Goal: Contribute content: Contribute content

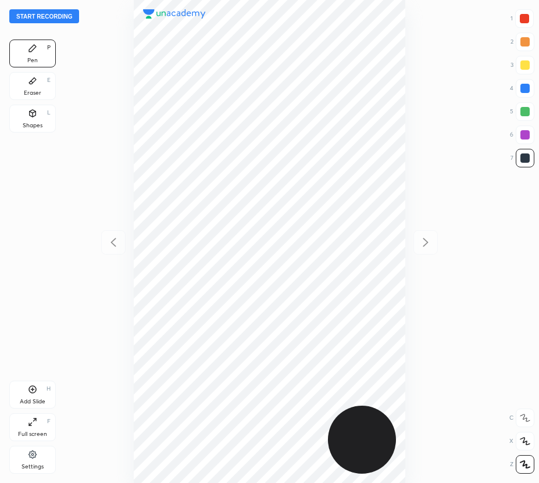
scroll to position [483, 353]
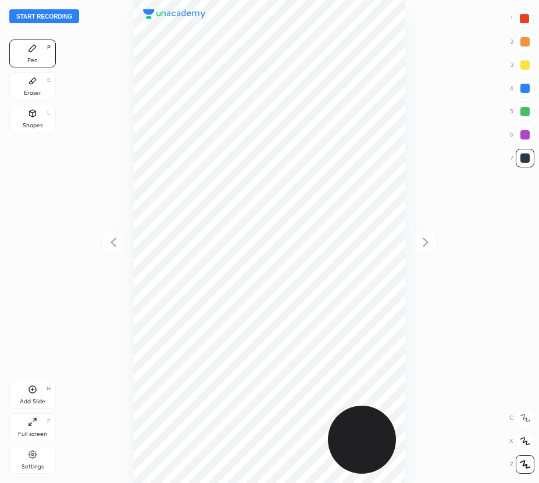
scroll to position [483, 353]
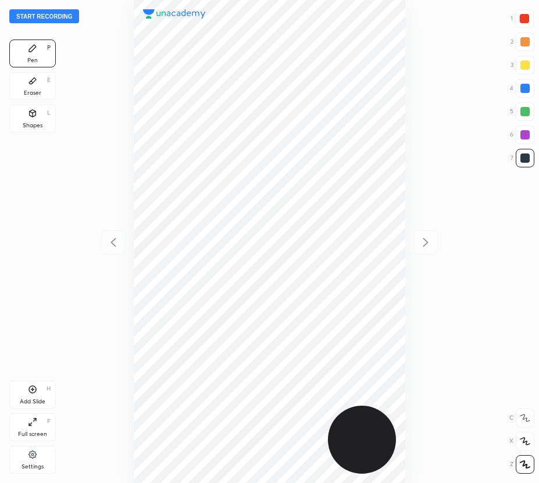
scroll to position [483, 353]
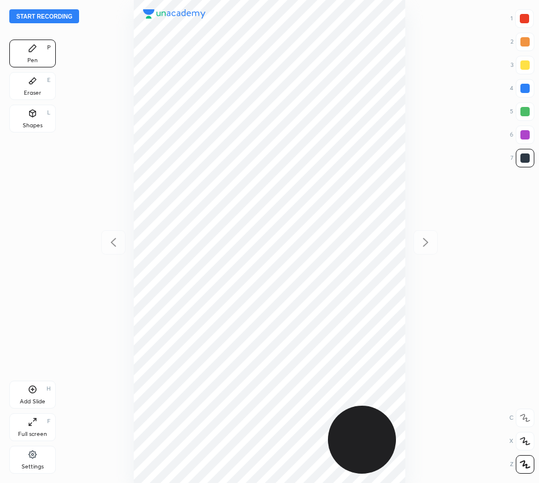
scroll to position [483, 353]
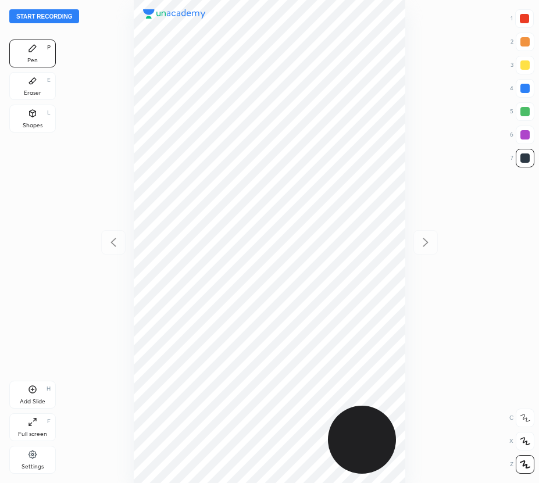
scroll to position [483, 353]
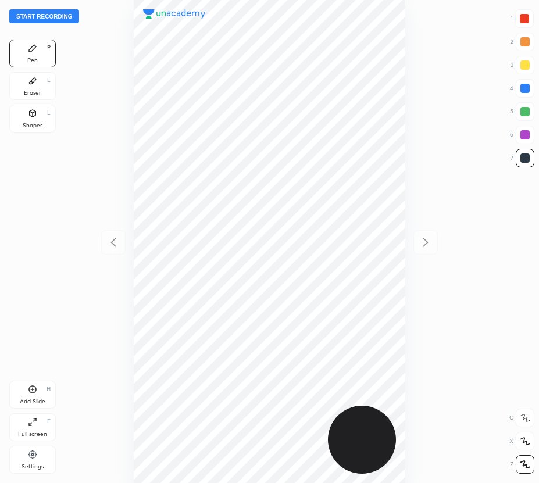
scroll to position [483, 353]
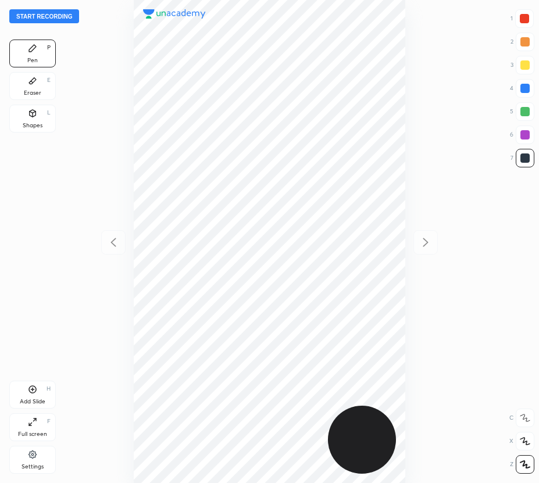
scroll to position [483, 353]
click at [51, 16] on button "Start recording" at bounding box center [44, 16] width 70 height 14
drag, startPoint x: 522, startPoint y: 18, endPoint x: 461, endPoint y: 49, distance: 68.1
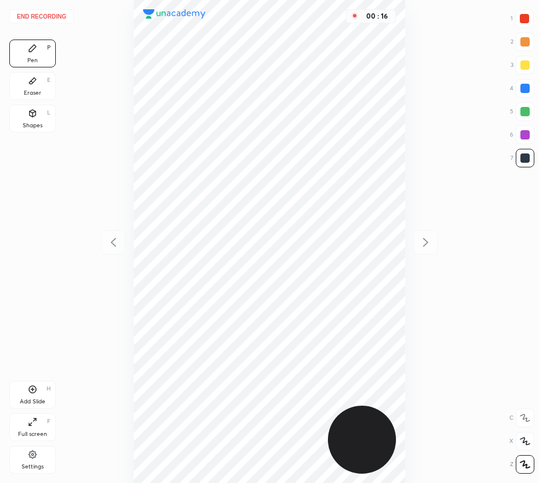
click at [522, 19] on div at bounding box center [523, 18] width 9 height 9
click at [528, 86] on div at bounding box center [524, 88] width 9 height 9
click at [522, 135] on div at bounding box center [524, 134] width 9 height 9
click at [40, 396] on div "Add Slide H" at bounding box center [32, 395] width 46 height 28
click at [110, 247] on icon at bounding box center [113, 242] width 14 height 14
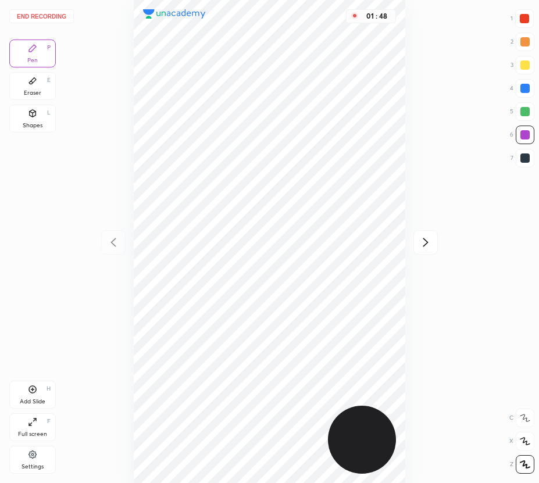
click at [429, 239] on icon at bounding box center [425, 242] width 14 height 14
drag, startPoint x: 46, startPoint y: 87, endPoint x: 107, endPoint y: 110, distance: 65.6
click at [49, 90] on div "Eraser E" at bounding box center [32, 86] width 46 height 28
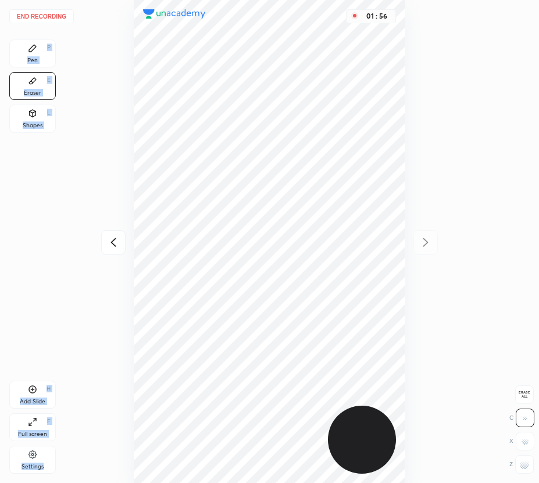
click at [10, 59] on div "Pen P" at bounding box center [32, 54] width 46 height 28
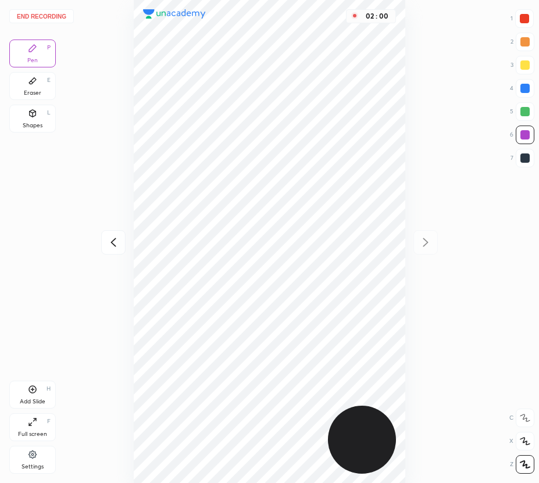
click at [112, 243] on icon at bounding box center [112, 242] width 5 height 9
click at [428, 241] on icon at bounding box center [425, 242] width 14 height 14
click at [49, 95] on div "Eraser E" at bounding box center [32, 86] width 46 height 28
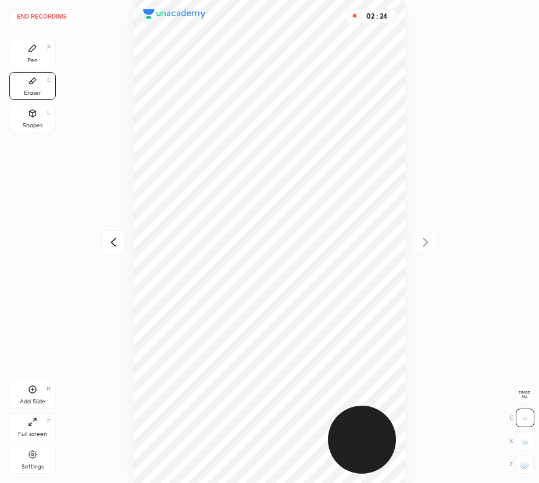
drag, startPoint x: 36, startPoint y: 60, endPoint x: 130, endPoint y: 116, distance: 109.2
click at [44, 62] on div "Pen P" at bounding box center [32, 54] width 46 height 28
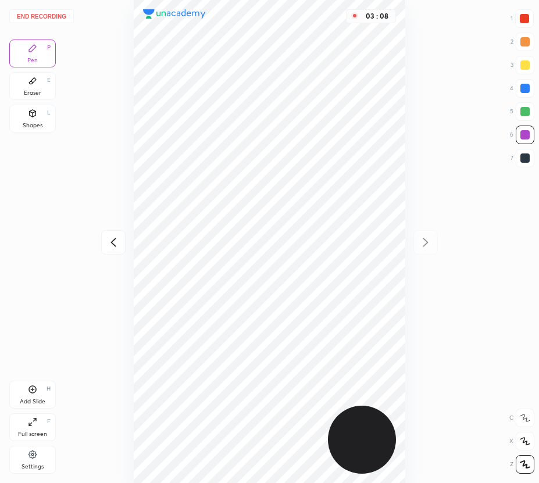
drag, startPoint x: 423, startPoint y: 246, endPoint x: 419, endPoint y: 254, distance: 8.8
click at [424, 247] on div "03 : 08" at bounding box center [269, 241] width 353 height 483
click at [33, 390] on icon at bounding box center [32, 389] width 3 height 3
click at [116, 240] on icon at bounding box center [113, 242] width 14 height 14
drag, startPoint x: 116, startPoint y: 241, endPoint x: 128, endPoint y: 246, distance: 13.5
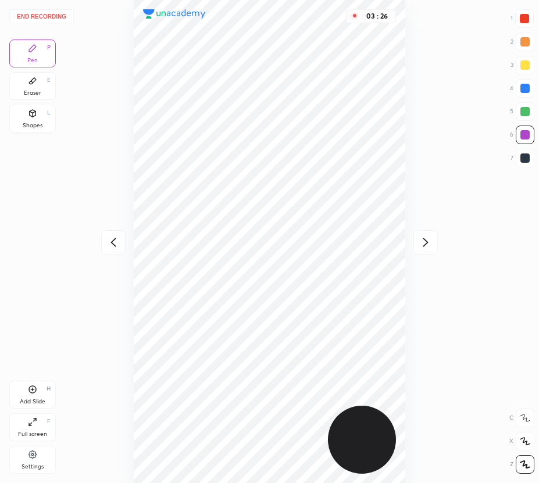
click at [116, 241] on icon at bounding box center [113, 242] width 14 height 14
click at [426, 243] on icon at bounding box center [425, 242] width 5 height 9
drag, startPoint x: 428, startPoint y: 243, endPoint x: 434, endPoint y: 249, distance: 9.0
click at [428, 243] on icon at bounding box center [425, 242] width 14 height 14
click at [26, 393] on div "Add Slide H" at bounding box center [32, 395] width 46 height 28
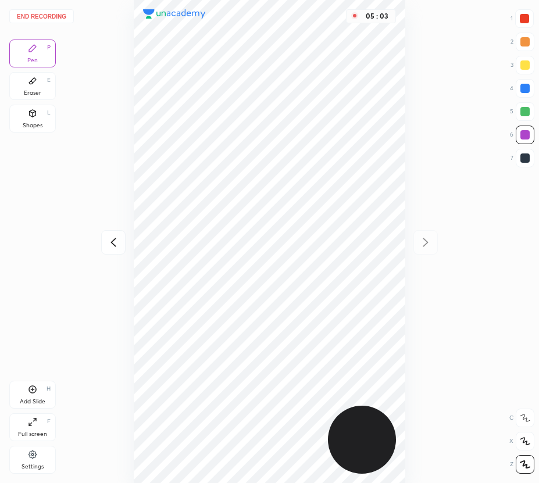
click at [115, 239] on icon at bounding box center [113, 242] width 14 height 14
click at [428, 239] on icon at bounding box center [425, 242] width 14 height 14
drag, startPoint x: 105, startPoint y: 236, endPoint x: 100, endPoint y: 228, distance: 9.2
click at [103, 238] on div at bounding box center [113, 242] width 24 height 24
click at [435, 238] on div at bounding box center [425, 242] width 24 height 24
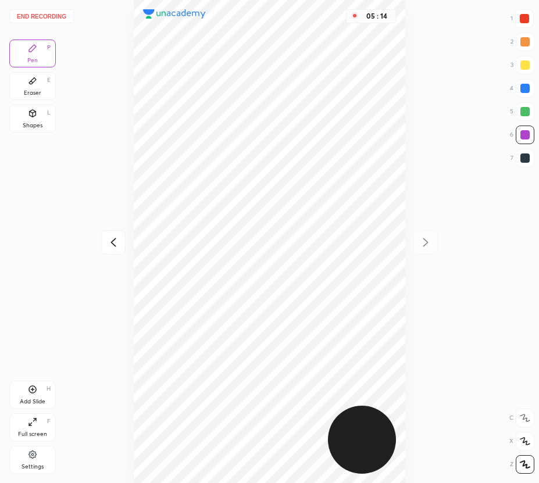
click at [113, 241] on icon at bounding box center [113, 242] width 14 height 14
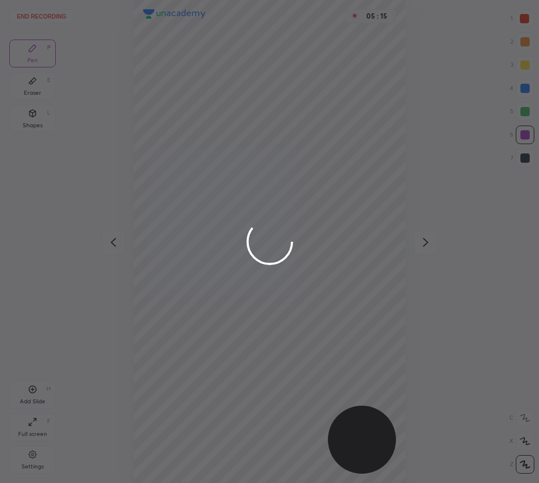
click at [423, 238] on div at bounding box center [269, 241] width 539 height 483
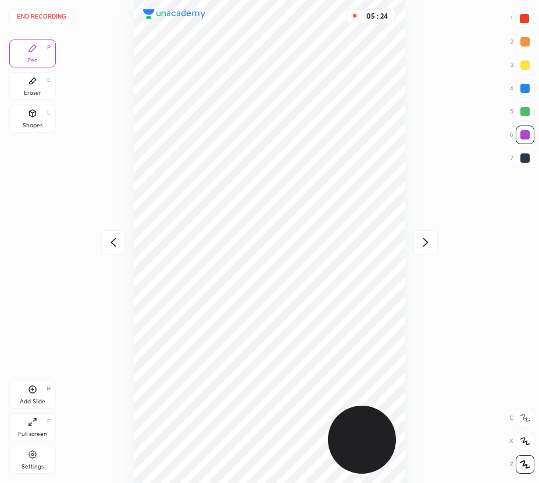
click at [113, 236] on icon at bounding box center [113, 242] width 14 height 14
click at [427, 243] on icon at bounding box center [425, 242] width 14 height 14
click at [113, 235] on div at bounding box center [113, 242] width 24 height 24
click at [429, 236] on icon at bounding box center [425, 242] width 14 height 14
click at [111, 237] on icon at bounding box center [113, 242] width 14 height 14
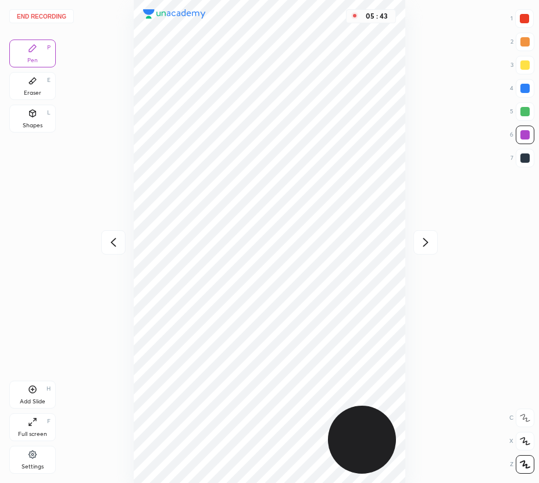
click at [426, 242] on icon at bounding box center [425, 242] width 14 height 14
click at [116, 247] on icon at bounding box center [113, 242] width 14 height 14
click at [424, 251] on div at bounding box center [425, 242] width 24 height 24
click at [115, 244] on icon at bounding box center [113, 242] width 14 height 14
drag, startPoint x: 424, startPoint y: 244, endPoint x: 429, endPoint y: 253, distance: 10.7
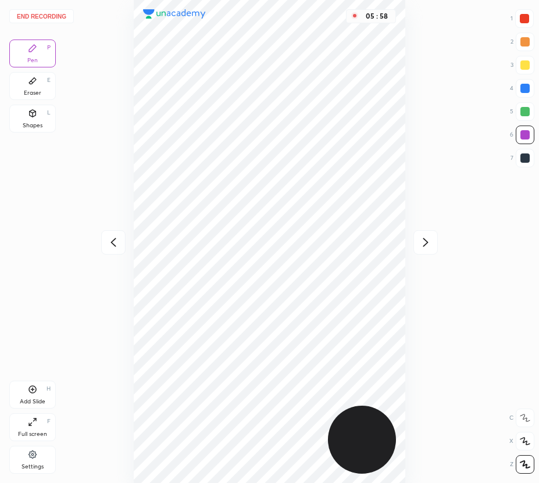
click at [424, 244] on icon at bounding box center [425, 242] width 14 height 14
click at [113, 243] on icon at bounding box center [112, 242] width 5 height 9
click at [424, 243] on icon at bounding box center [425, 242] width 14 height 14
click at [116, 246] on icon at bounding box center [113, 242] width 14 height 14
click at [431, 239] on icon at bounding box center [425, 242] width 14 height 14
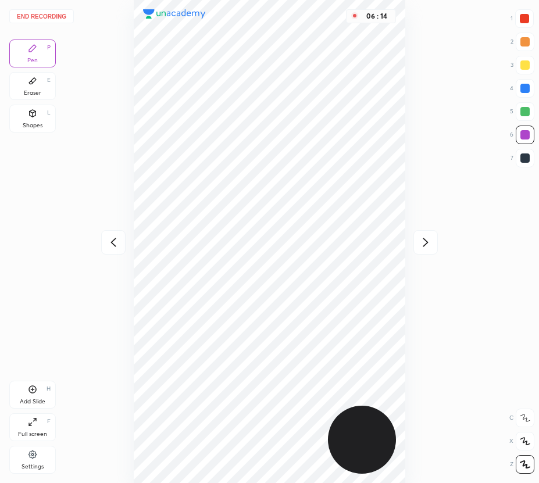
click at [521, 18] on div at bounding box center [523, 18] width 9 height 9
click at [34, 91] on div "Eraser" at bounding box center [32, 93] width 17 height 6
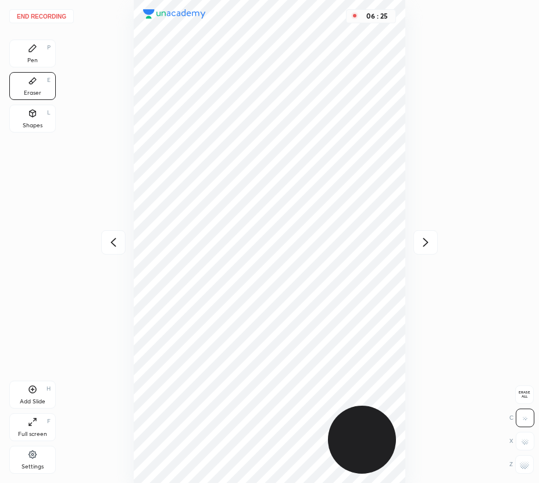
drag, startPoint x: 24, startPoint y: 59, endPoint x: 81, endPoint y: 67, distance: 56.9
click at [28, 60] on div "Pen P" at bounding box center [32, 54] width 46 height 28
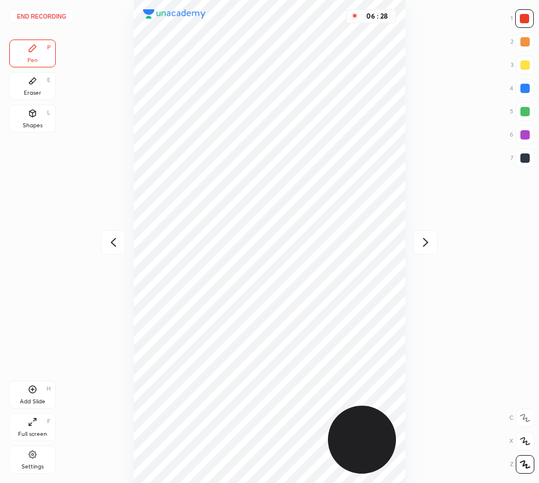
click at [116, 241] on icon at bounding box center [113, 242] width 14 height 14
drag, startPoint x: 525, startPoint y: 89, endPoint x: 519, endPoint y: 92, distance: 6.8
click at [525, 89] on div at bounding box center [524, 88] width 9 height 9
click at [424, 242] on icon at bounding box center [425, 242] width 14 height 14
drag, startPoint x: 33, startPoint y: 87, endPoint x: 126, endPoint y: 80, distance: 93.8
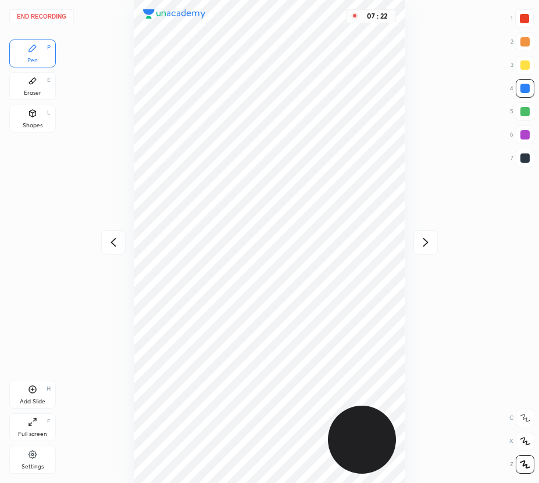
click at [38, 87] on div "Eraser E" at bounding box center [32, 86] width 46 height 28
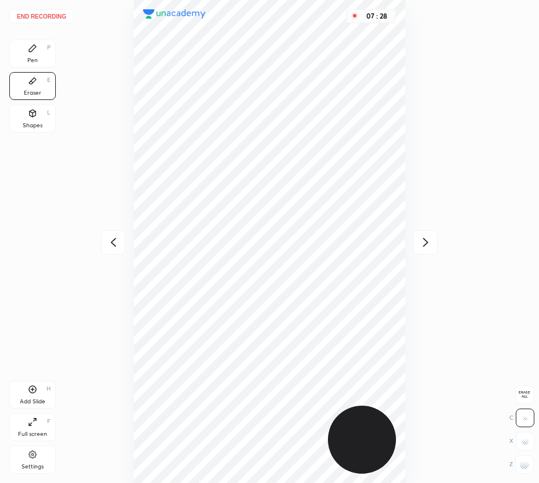
click at [116, 242] on icon at bounding box center [113, 242] width 14 height 14
click at [423, 243] on icon at bounding box center [425, 242] width 14 height 14
drag, startPoint x: 48, startPoint y: 59, endPoint x: 63, endPoint y: 62, distance: 15.9
click at [51, 60] on div "Pen P" at bounding box center [32, 54] width 46 height 28
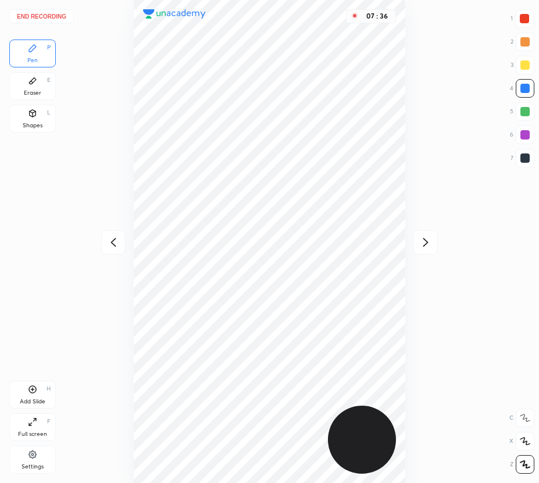
drag, startPoint x: 114, startPoint y: 238, endPoint x: 116, endPoint y: 195, distance: 42.4
click at [114, 241] on icon at bounding box center [113, 242] width 14 height 14
drag, startPoint x: 428, startPoint y: 242, endPoint x: 405, endPoint y: 196, distance: 50.7
click at [428, 242] on icon at bounding box center [425, 242] width 14 height 14
click at [112, 242] on icon at bounding box center [112, 242] width 5 height 9
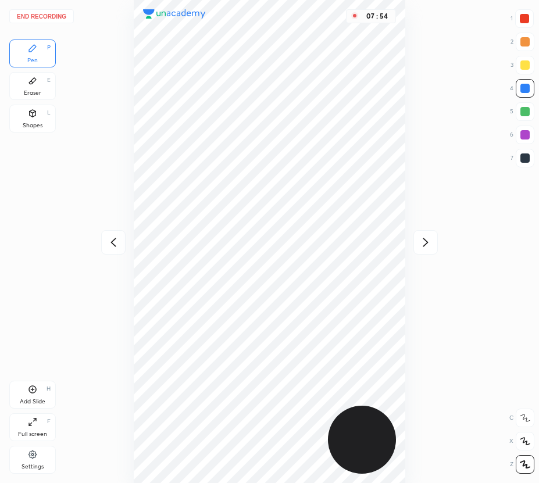
drag, startPoint x: 429, startPoint y: 242, endPoint x: 421, endPoint y: 238, distance: 9.1
click at [428, 242] on icon at bounding box center [425, 242] width 14 height 14
click at [40, 84] on div "Eraser E" at bounding box center [32, 86] width 46 height 28
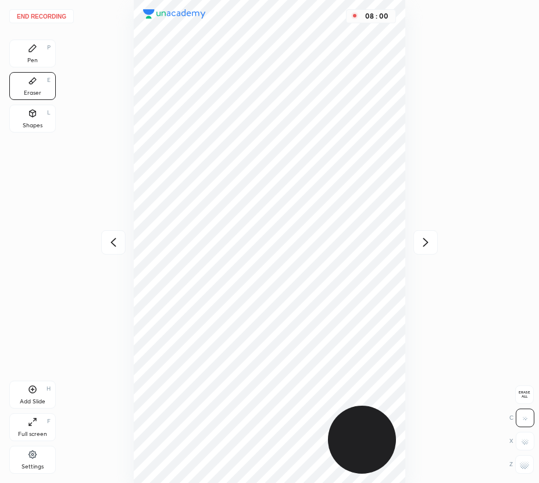
drag, startPoint x: 1, startPoint y: 45, endPoint x: 35, endPoint y: 55, distance: 35.1
click at [5, 48] on div "End recording 1 2 3 4 5 6 7 R O A L C X Z Erase all C X Z Pen P Eraser E Shapes…" at bounding box center [269, 241] width 539 height 483
drag, startPoint x: 39, startPoint y: 53, endPoint x: 121, endPoint y: 94, distance: 91.5
click at [41, 54] on div "Pen P" at bounding box center [32, 54] width 46 height 28
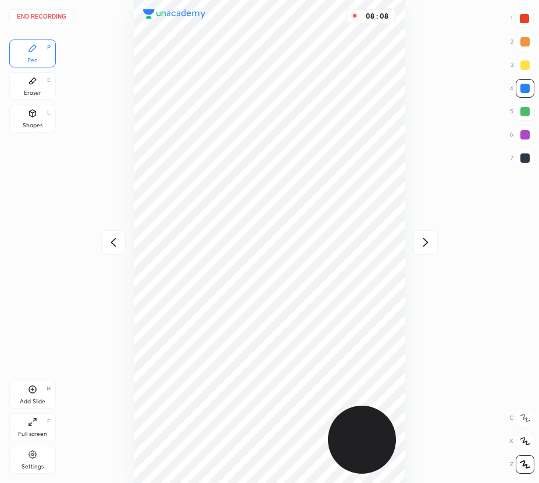
click at [52, 17] on button "End recording" at bounding box center [41, 16] width 64 height 14
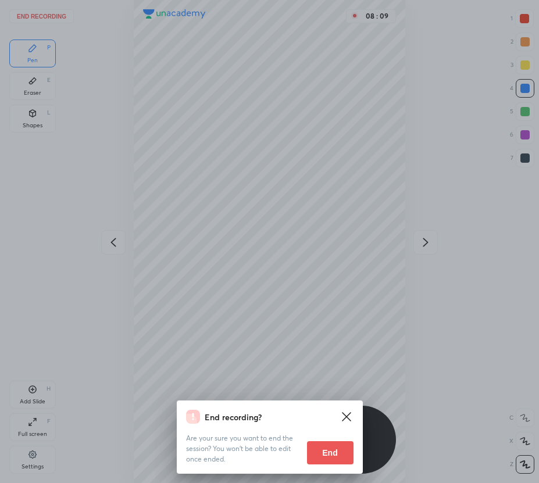
click at [334, 452] on button "End" at bounding box center [330, 452] width 46 height 23
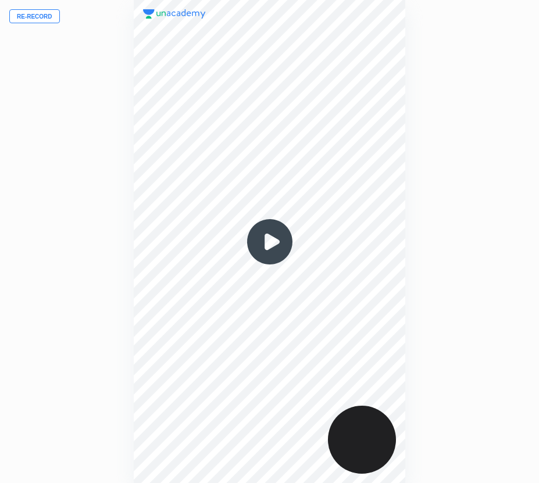
click at [36, 16] on button "Re-record" at bounding box center [34, 16] width 51 height 14
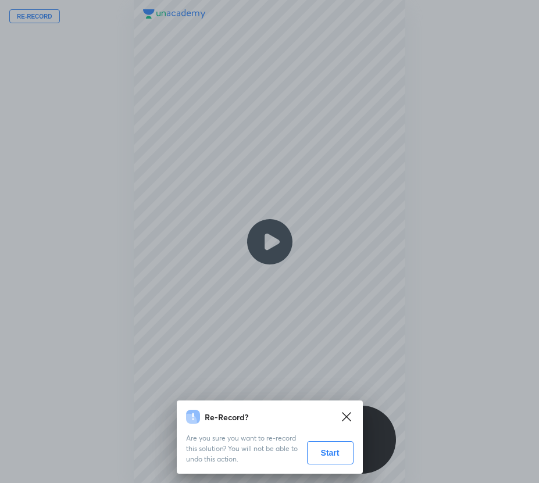
click at [339, 461] on button "Start" at bounding box center [330, 452] width 46 height 23
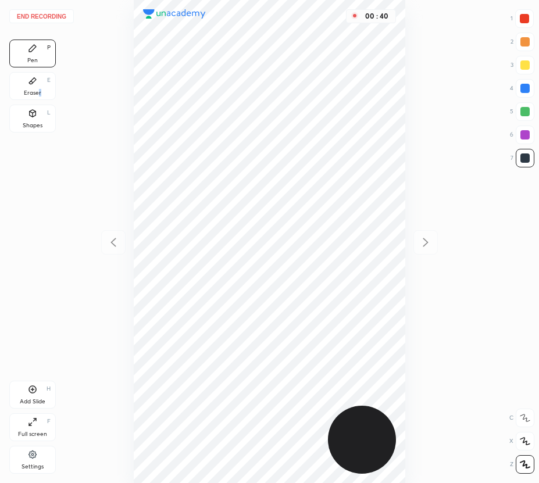
click at [41, 92] on div "Eraser E" at bounding box center [32, 86] width 46 height 28
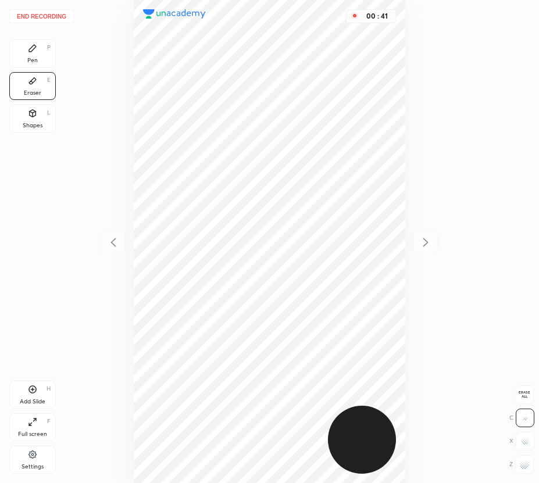
drag, startPoint x: 45, startPoint y: 57, endPoint x: 113, endPoint y: 161, distance: 123.9
click at [52, 66] on div "Pen P" at bounding box center [32, 54] width 46 height 28
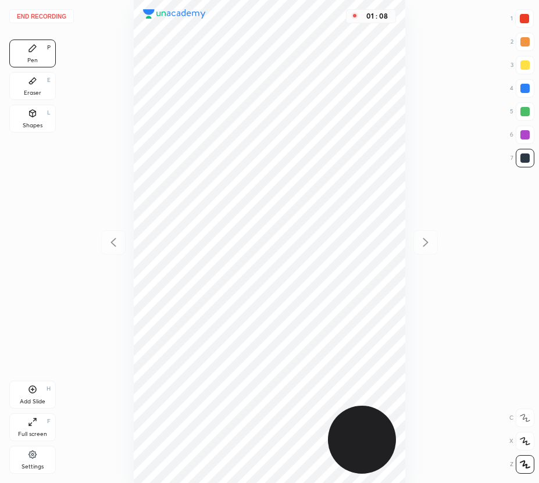
drag, startPoint x: 523, startPoint y: 133, endPoint x: 479, endPoint y: 191, distance: 72.2
click at [520, 134] on div at bounding box center [524, 134] width 9 height 9
drag, startPoint x: 34, startPoint y: 398, endPoint x: 39, endPoint y: 413, distance: 15.4
click at [33, 399] on div "Add Slide" at bounding box center [33, 402] width 26 height 6
click at [113, 244] on icon at bounding box center [113, 242] width 14 height 14
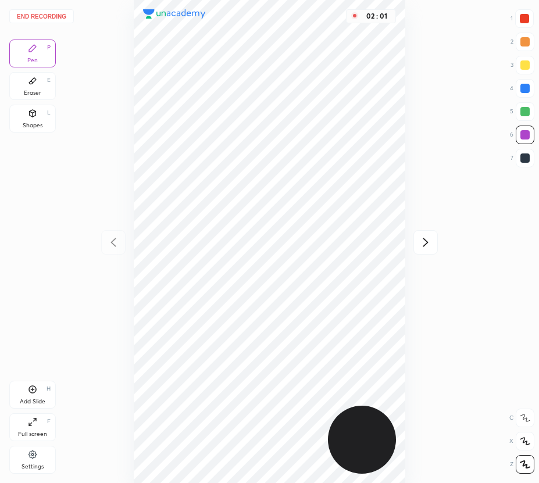
drag, startPoint x: 419, startPoint y: 240, endPoint x: 412, endPoint y: 241, distance: 7.6
click at [417, 241] on div at bounding box center [425, 242] width 24 height 24
click at [112, 242] on icon at bounding box center [113, 242] width 14 height 14
click at [416, 243] on div at bounding box center [425, 242] width 24 height 24
click at [108, 243] on icon at bounding box center [113, 242] width 14 height 14
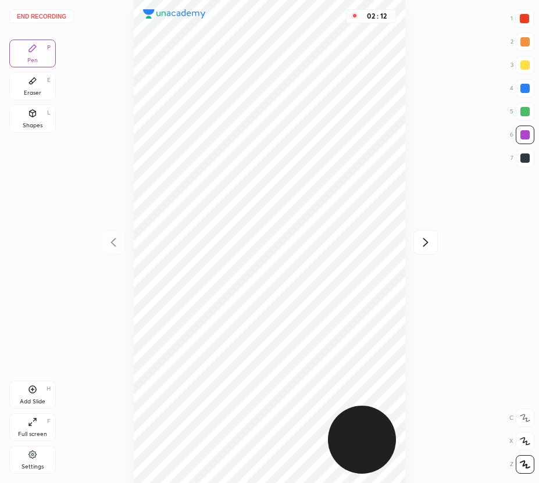
click at [422, 240] on icon at bounding box center [425, 242] width 14 height 14
click at [41, 397] on div "Add Slide H" at bounding box center [32, 395] width 46 height 28
click at [110, 242] on icon at bounding box center [113, 242] width 14 height 14
click at [425, 240] on icon at bounding box center [425, 242] width 14 height 14
click at [44, 85] on div "Eraser E" at bounding box center [32, 86] width 46 height 28
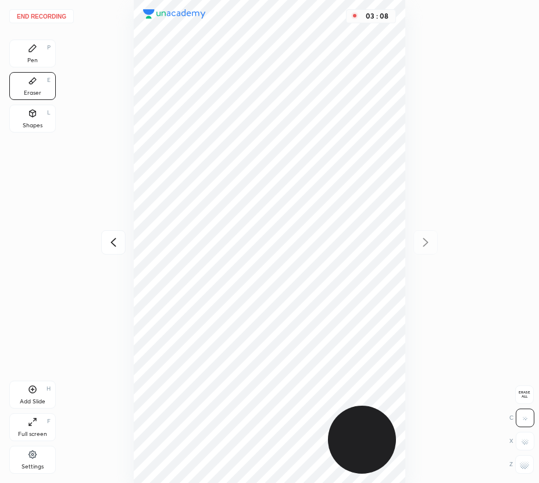
drag, startPoint x: 30, startPoint y: 44, endPoint x: 24, endPoint y: 50, distance: 7.8
click at [30, 45] on icon at bounding box center [32, 48] width 9 height 9
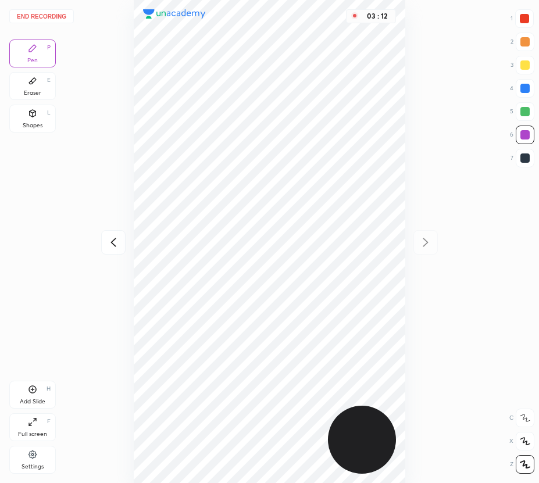
drag, startPoint x: 525, startPoint y: 21, endPoint x: 446, endPoint y: 60, distance: 88.1
click at [524, 23] on div at bounding box center [523, 18] width 9 height 9
click at [116, 244] on icon at bounding box center [113, 242] width 14 height 14
drag, startPoint x: 117, startPoint y: 244, endPoint x: 118, endPoint y: 237, distance: 7.0
click at [118, 244] on icon at bounding box center [113, 242] width 14 height 14
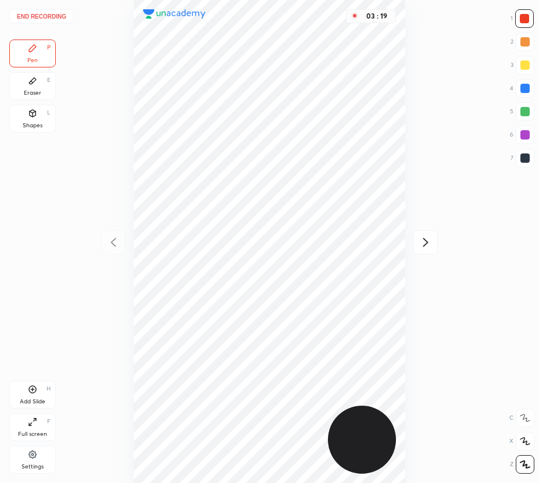
click at [426, 244] on icon at bounding box center [425, 242] width 14 height 14
click at [424, 243] on icon at bounding box center [425, 242] width 14 height 14
click at [105, 247] on div at bounding box center [113, 242] width 24 height 24
click at [114, 239] on icon at bounding box center [112, 242] width 5 height 9
click at [427, 243] on icon at bounding box center [425, 242] width 14 height 14
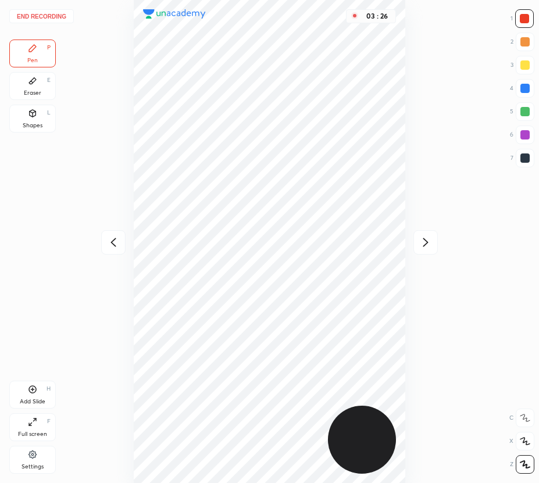
click at [428, 243] on icon at bounding box center [425, 242] width 14 height 14
click at [117, 243] on icon at bounding box center [113, 242] width 14 height 14
click at [117, 241] on icon at bounding box center [113, 242] width 14 height 14
click at [422, 244] on icon at bounding box center [425, 242] width 14 height 14
click at [419, 245] on icon at bounding box center [425, 242] width 14 height 14
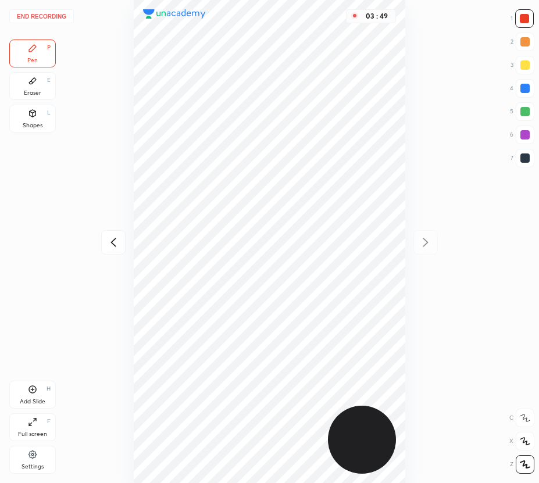
click at [523, 134] on div at bounding box center [524, 134] width 9 height 9
click at [522, 86] on div at bounding box center [524, 88] width 9 height 9
click at [31, 389] on icon at bounding box center [32, 389] width 9 height 9
click at [116, 239] on icon at bounding box center [113, 242] width 14 height 14
click at [428, 241] on icon at bounding box center [425, 242] width 14 height 14
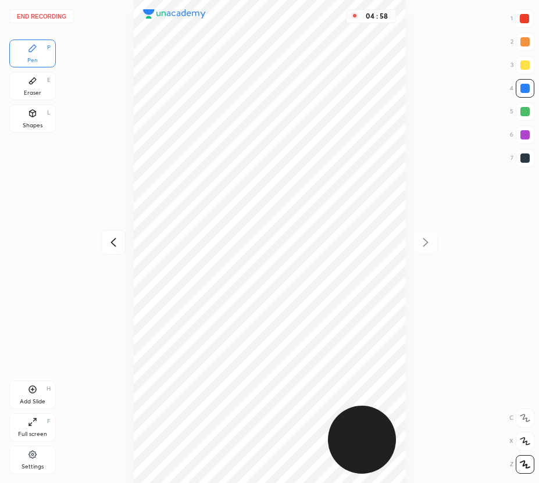
click at [113, 245] on icon at bounding box center [113, 242] width 14 height 14
click at [426, 242] on icon at bounding box center [425, 242] width 5 height 9
drag, startPoint x: 114, startPoint y: 242, endPoint x: 114, endPoint y: 231, distance: 10.5
click at [113, 245] on icon at bounding box center [113, 242] width 14 height 14
click at [426, 239] on icon at bounding box center [425, 242] width 14 height 14
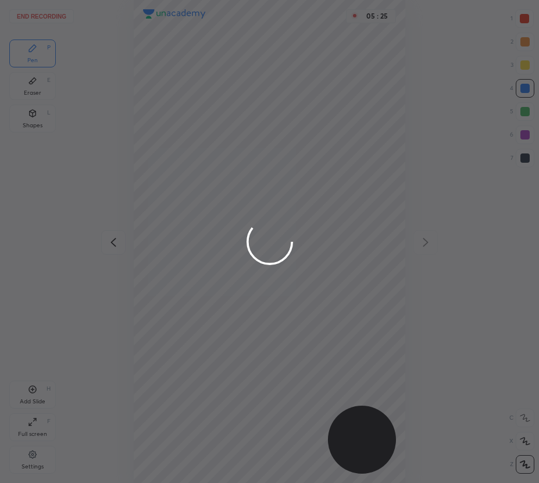
click at [229, 309] on div "End recording 1 2 3 4 5 6 7 R O A L C X Z Erase all C X Z Pen P Eraser E Shapes…" at bounding box center [269, 241] width 539 height 483
drag, startPoint x: 223, startPoint y: 311, endPoint x: 232, endPoint y: 313, distance: 9.6
click at [236, 310] on div at bounding box center [269, 241] width 539 height 483
drag, startPoint x: 229, startPoint y: 313, endPoint x: 229, endPoint y: 321, distance: 8.2
click at [234, 320] on div at bounding box center [269, 241] width 539 height 483
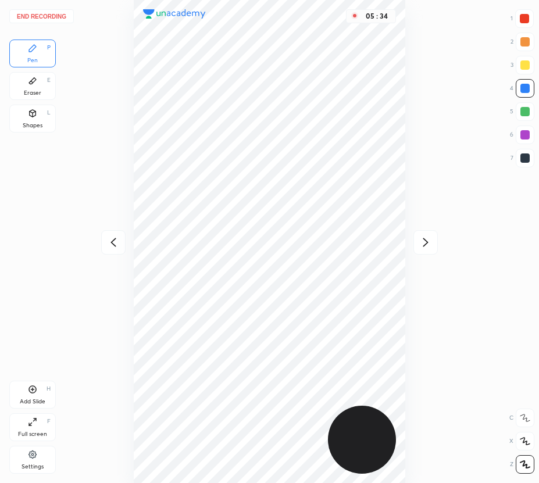
drag, startPoint x: 34, startPoint y: 84, endPoint x: 109, endPoint y: 200, distance: 138.3
click at [38, 90] on div "Eraser E" at bounding box center [32, 86] width 46 height 28
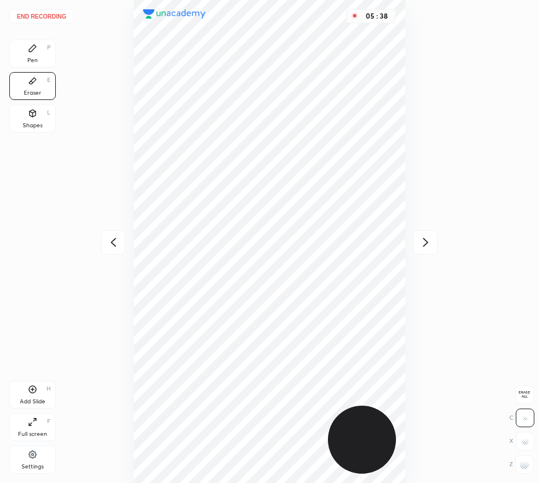
drag, startPoint x: 33, startPoint y: 55, endPoint x: 81, endPoint y: 117, distance: 77.9
click at [38, 62] on div "Pen P" at bounding box center [32, 54] width 46 height 28
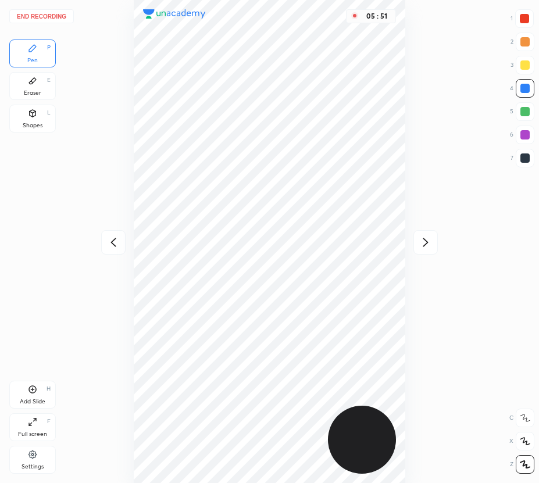
drag, startPoint x: 112, startPoint y: 241, endPoint x: 121, endPoint y: 259, distance: 19.8
click at [113, 243] on icon at bounding box center [113, 242] width 14 height 14
drag, startPoint x: 420, startPoint y: 235, endPoint x: 408, endPoint y: 248, distance: 18.1
click at [420, 236] on icon at bounding box center [425, 242] width 14 height 14
drag, startPoint x: 117, startPoint y: 245, endPoint x: 124, endPoint y: 256, distance: 12.3
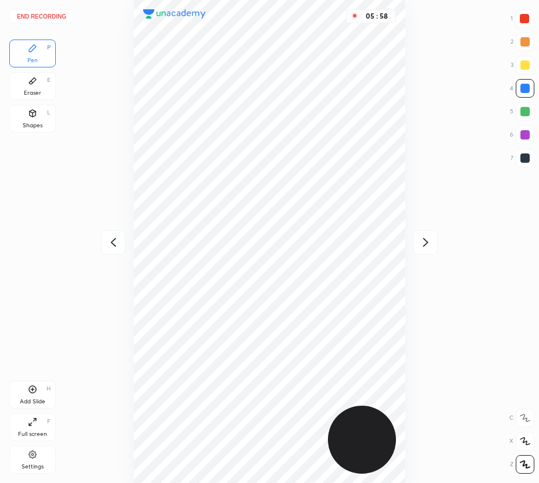
click at [119, 246] on icon at bounding box center [113, 242] width 14 height 14
click at [422, 239] on icon at bounding box center [425, 242] width 14 height 14
click at [55, 20] on button "End recording" at bounding box center [41, 16] width 64 height 14
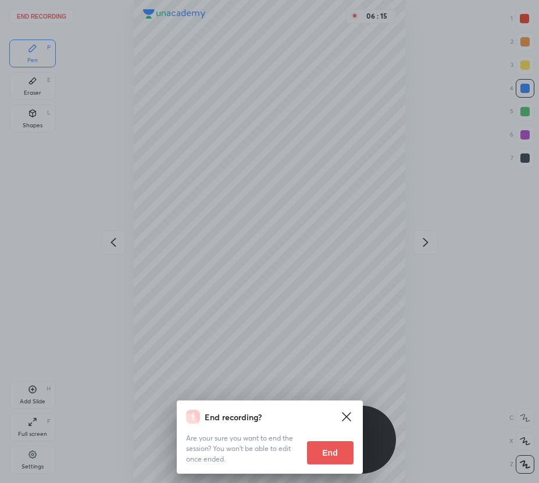
drag, startPoint x: 328, startPoint y: 453, endPoint x: 307, endPoint y: 454, distance: 21.5
click at [324, 453] on button "End" at bounding box center [330, 452] width 46 height 23
